Goal: Task Accomplishment & Management: Use online tool/utility

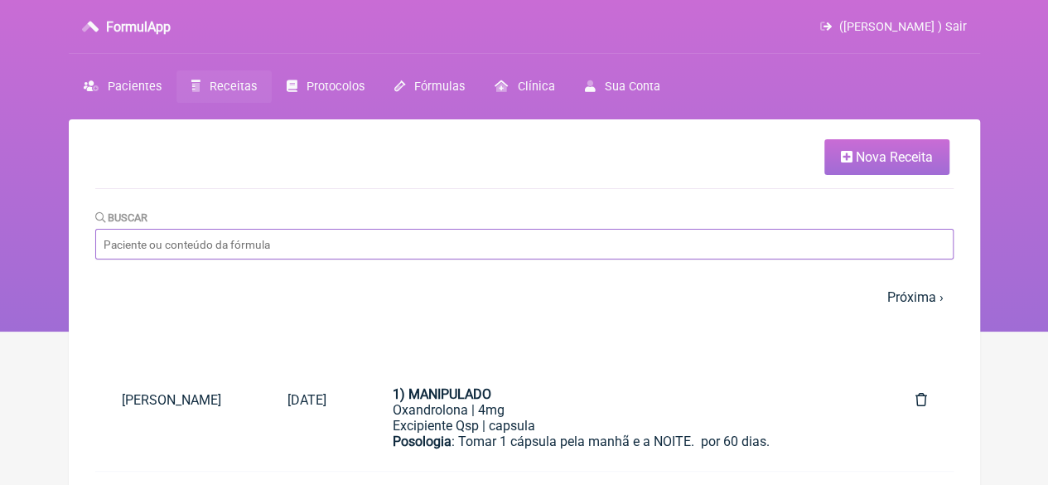
click at [215, 236] on input "Buscar" at bounding box center [524, 244] width 858 height 31
paste input "[PERSON_NAME]"
type input "[PERSON_NAME]"
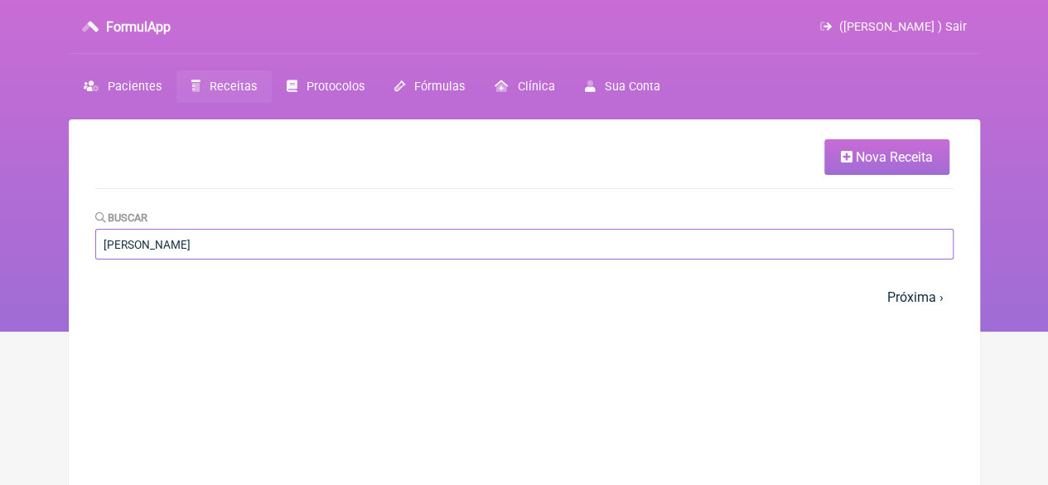
click at [273, 248] on input "[PERSON_NAME]" at bounding box center [524, 244] width 858 height 31
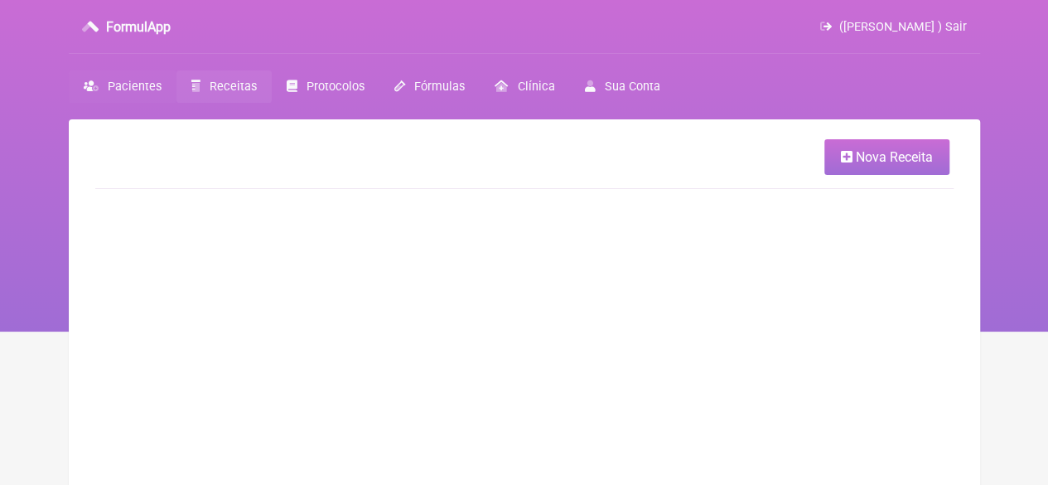
click at [128, 89] on span "Pacientes" at bounding box center [135, 87] width 54 height 14
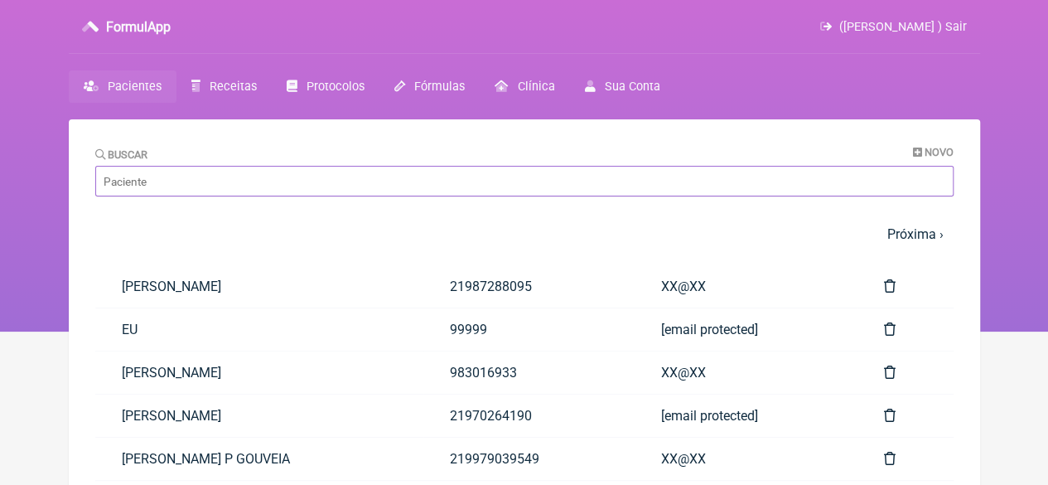
click at [171, 194] on input "Buscar" at bounding box center [524, 181] width 858 height 31
paste input "[PERSON_NAME]"
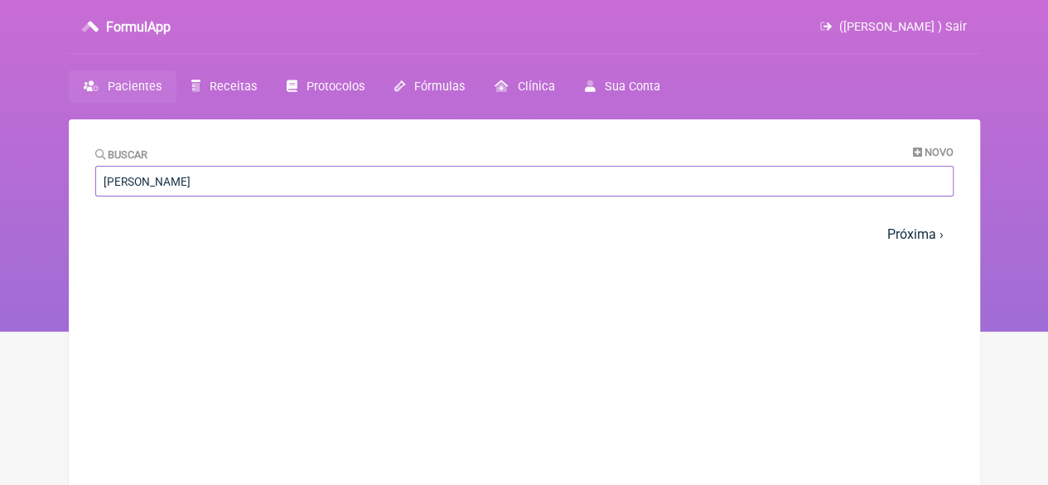
drag, startPoint x: 157, startPoint y: 182, endPoint x: 39, endPoint y: 180, distance: 118.5
click at [42, 185] on div "FormulApp ([PERSON_NAME] ) Sair [GEOGRAPHIC_DATA] Receitas Protocolos Fórmulas …" at bounding box center [524, 165] width 1048 height 331
click at [148, 186] on input "VIANA" at bounding box center [524, 181] width 858 height 31
type input "[PERSON_NAME]"
click at [201, 286] on link "[PERSON_NAME]" at bounding box center [254, 286] width 318 height 42
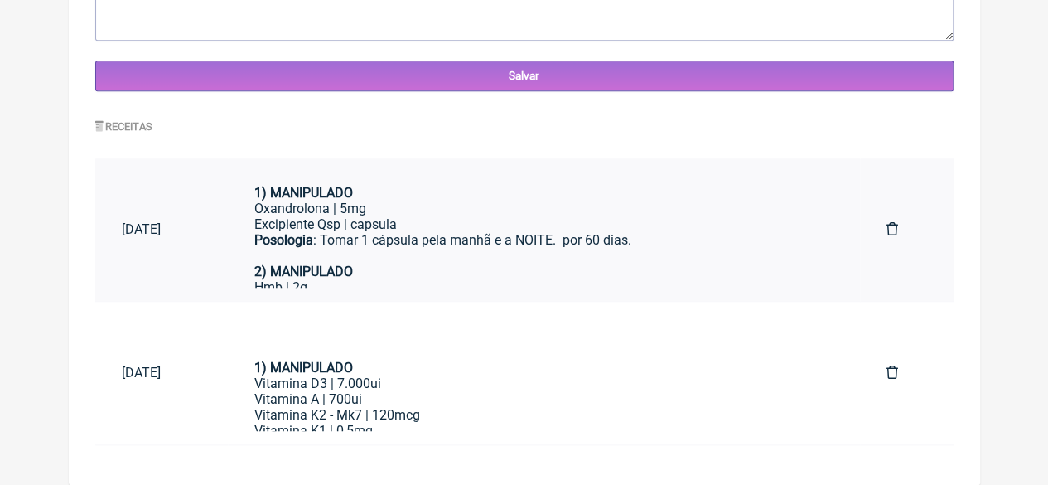
click at [386, 246] on div "Posologia : Tomar 1 cápsula pela manhã e a NOITE. por 60 dias." at bounding box center [543, 247] width 579 height 31
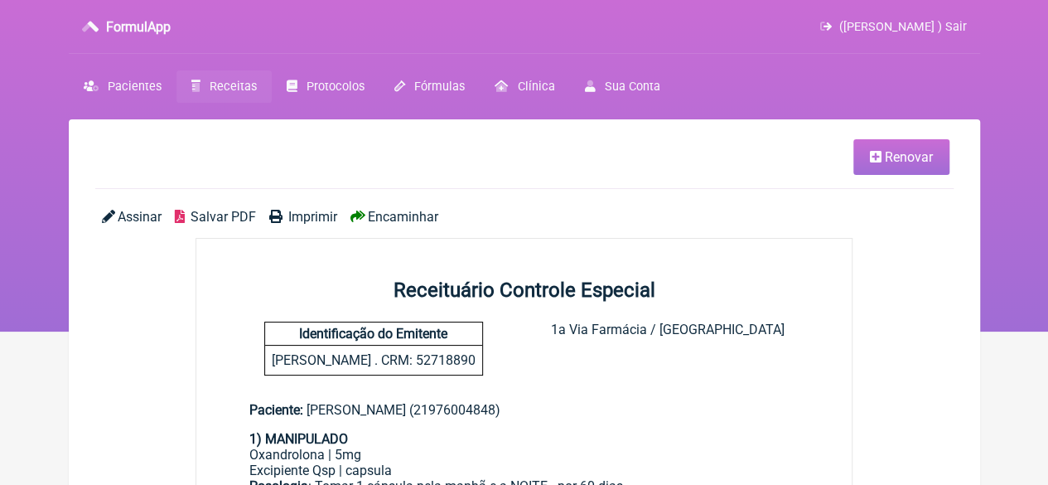
drag, startPoint x: 879, startPoint y: 160, endPoint x: 870, endPoint y: 163, distance: 9.7
click at [878, 160] on icon at bounding box center [876, 156] width 12 height 13
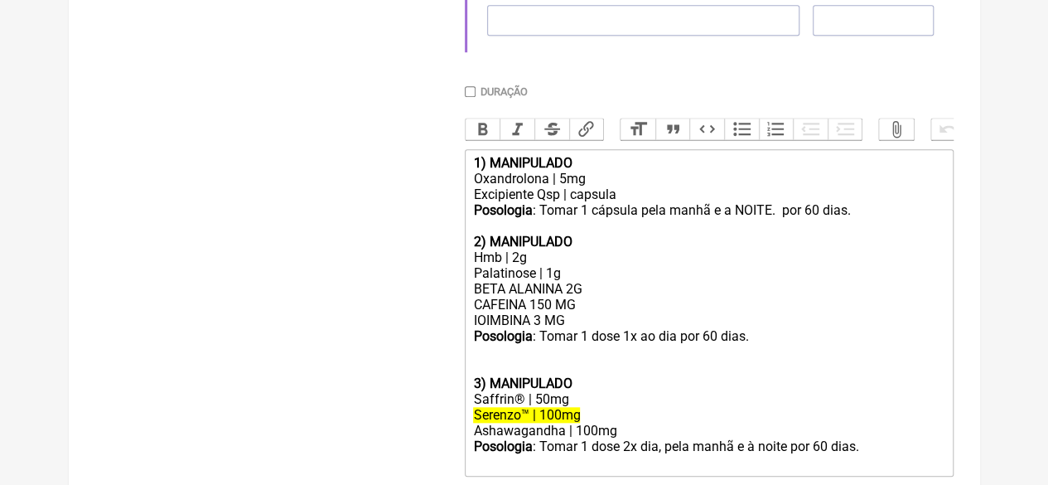
scroll to position [663, 0]
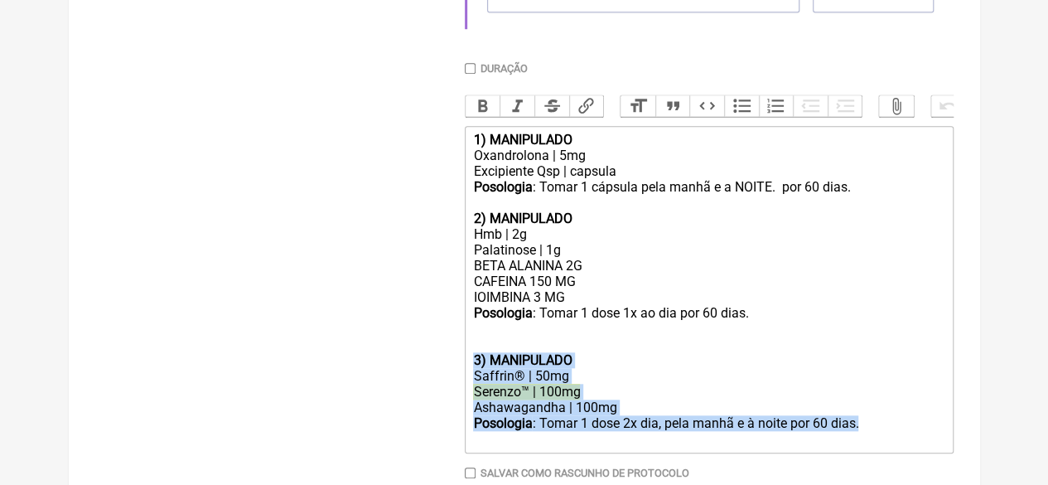
drag, startPoint x: 884, startPoint y: 439, endPoint x: 459, endPoint y: 380, distance: 429.0
click at [459, 380] on form "Buscar Protocolos Formulas Medicamentos Industrializados Suplementos / Cosmétic…" at bounding box center [524, 40] width 858 height 1005
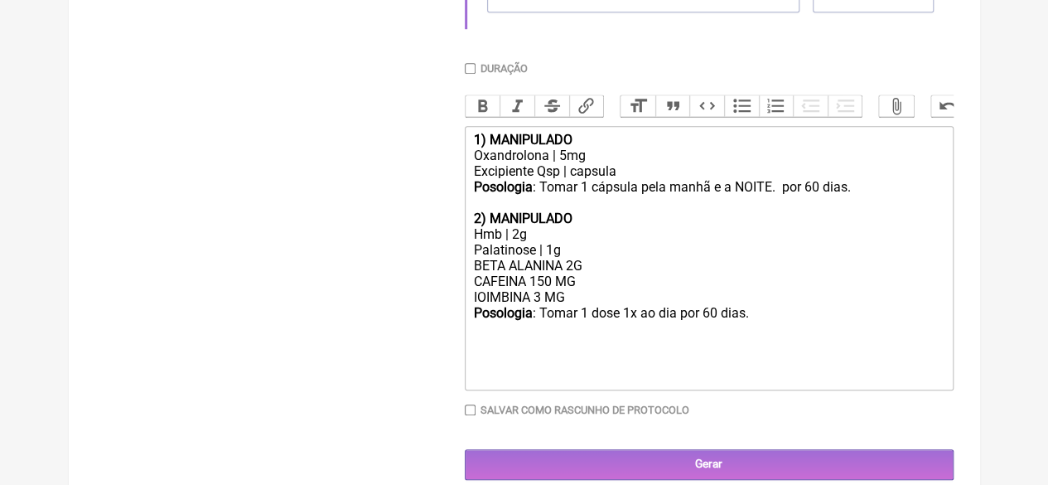
drag, startPoint x: 579, startPoint y: 316, endPoint x: 444, endPoint y: 315, distance: 135.0
click at [444, 315] on form "Buscar Protocolos Formulas Medicamentos Industrializados Suplementos / Cosmétic…" at bounding box center [524, 9] width 858 height 942
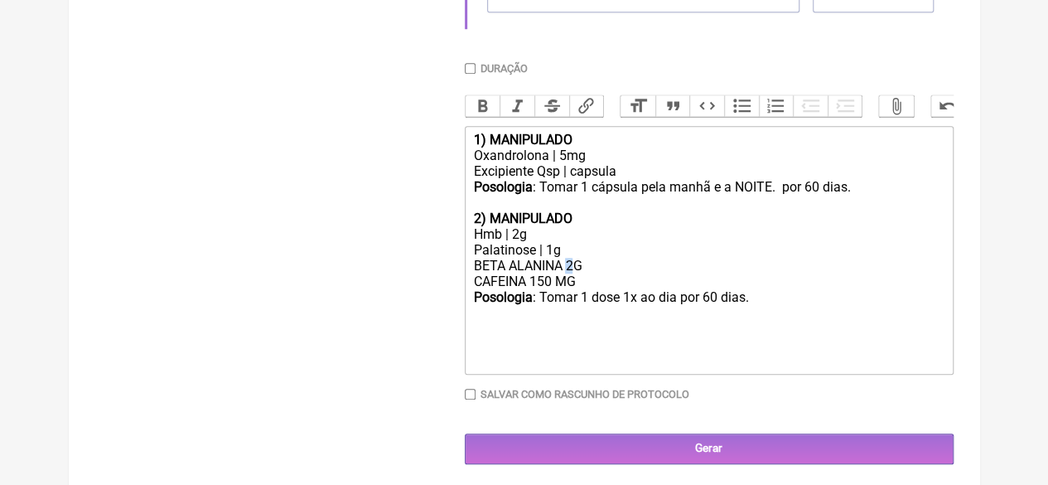
drag, startPoint x: 572, startPoint y: 280, endPoint x: 562, endPoint y: 285, distance: 11.1
click at [568, 281] on div "BETA ALANINA 2G CAFEINA 150 MG" at bounding box center [708, 273] width 471 height 31
click at [514, 242] on div "Hmb | 2g" at bounding box center [708, 234] width 471 height 16
type trix-editor "<div><strong>1) MANIPULADO</strong></div><div>Oxandrolona | 5mg</div><div>Excip…"
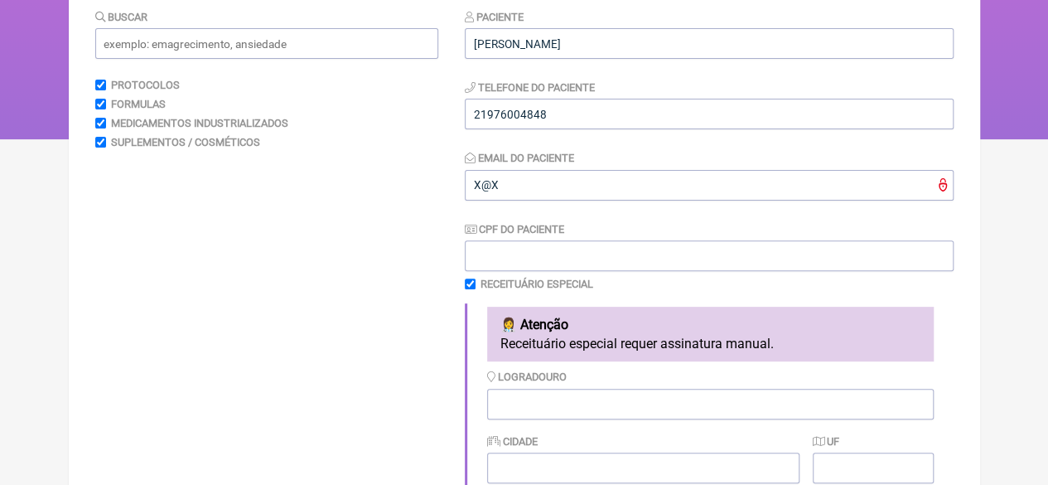
scroll to position [83, 0]
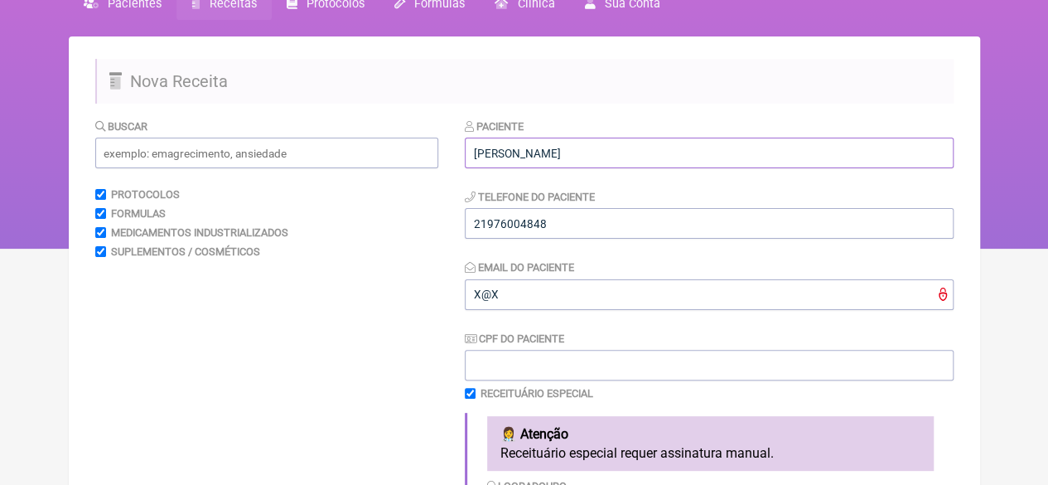
drag, startPoint x: 524, startPoint y: 149, endPoint x: 444, endPoint y: 153, distance: 79.6
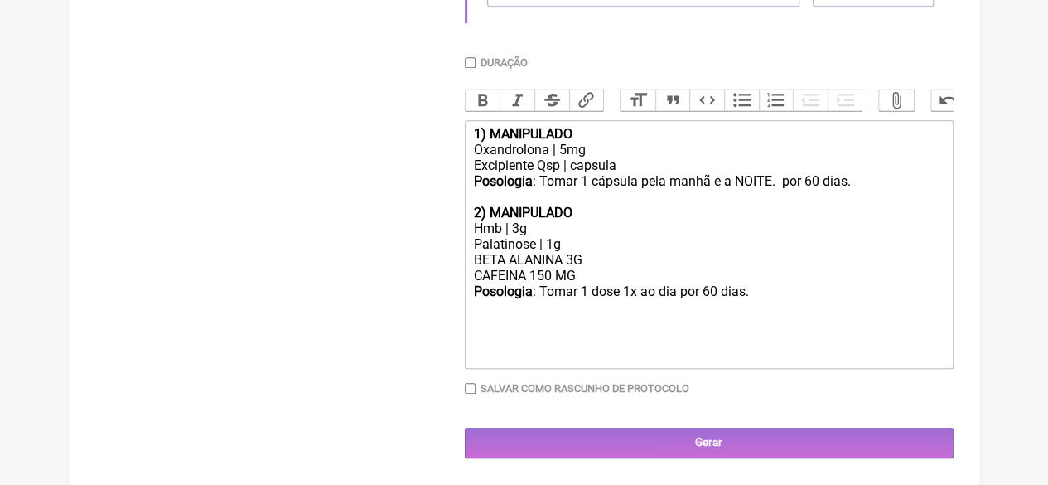
scroll to position [688, 0]
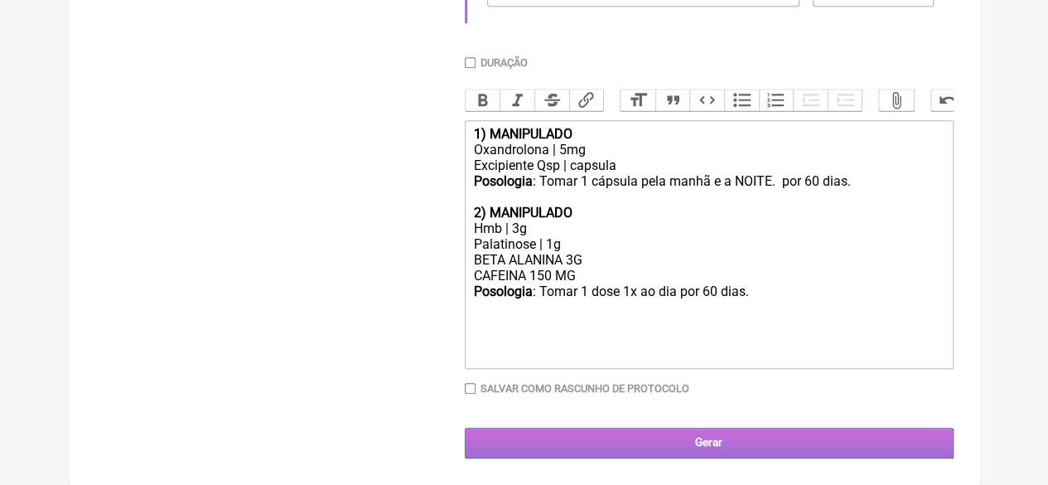
type input "[PERSON_NAME]"
click at [592, 435] on input "Gerar" at bounding box center [709, 442] width 489 height 31
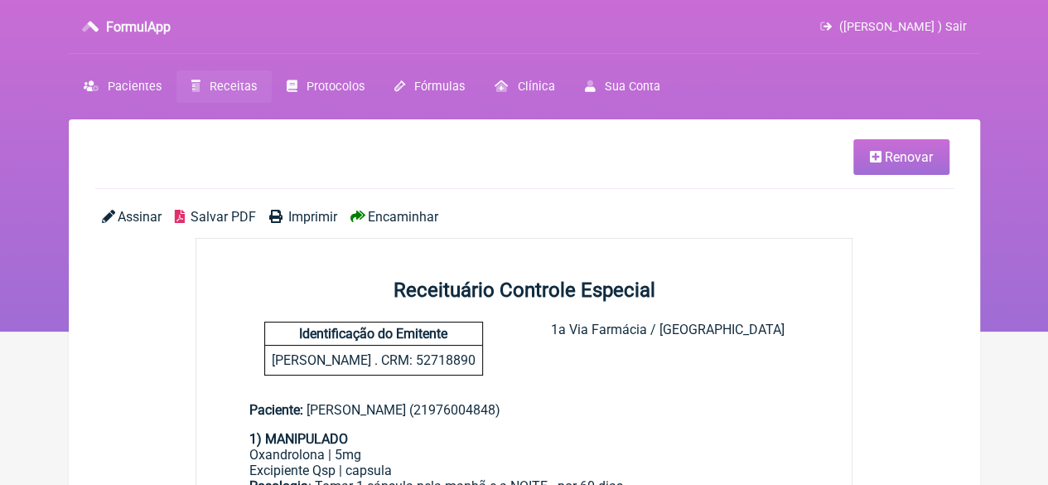
click at [298, 210] on span "Imprimir" at bounding box center [312, 217] width 49 height 16
